Goal: Transaction & Acquisition: Purchase product/service

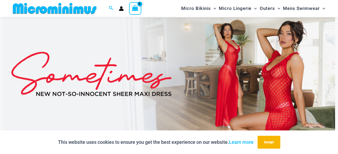
scroll to position [182, 0]
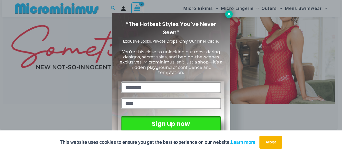
click at [228, 12] on icon at bounding box center [229, 14] width 5 height 5
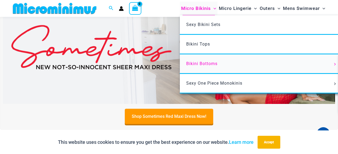
click at [204, 64] on span "Bikini Bottoms" at bounding box center [201, 63] width 31 height 5
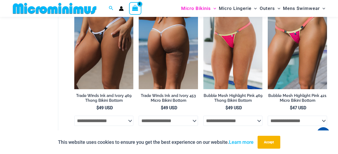
scroll to position [320, 0]
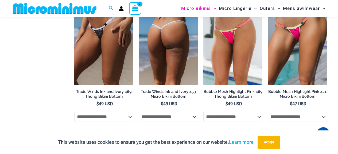
click at [174, 65] on img at bounding box center [168, 40] width 59 height 89
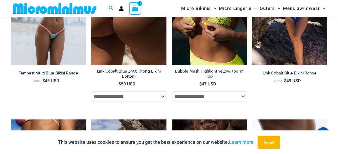
scroll to position [1144, 0]
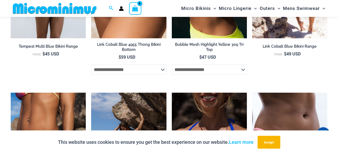
drag, startPoint x: 145, startPoint y: 87, endPoint x: 270, endPoint y: 69, distance: 126.5
click at [270, 69] on li "Link Cobalt Blue Bikini Range From: $ 49 USD" at bounding box center [289, 2] width 75 height 155
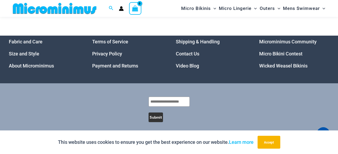
scroll to position [1560, 0]
